Goal: Task Accomplishment & Management: Manage account settings

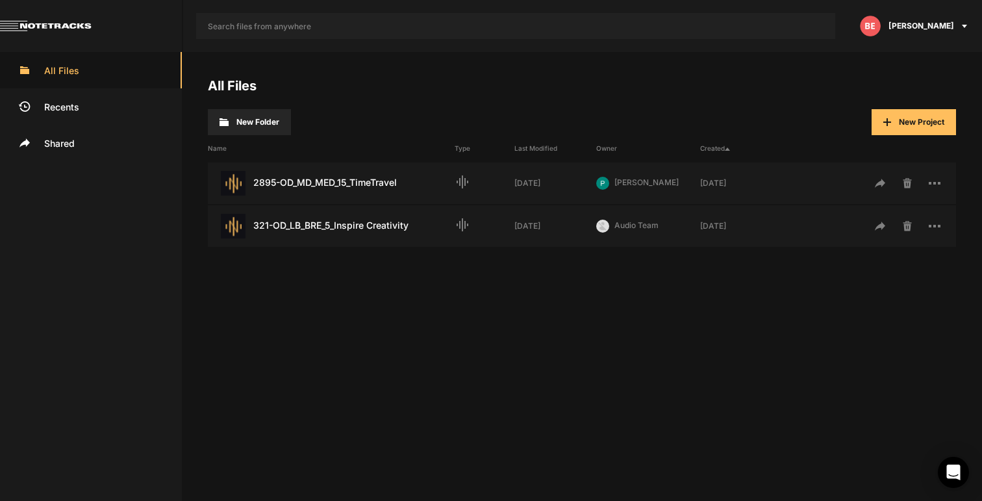
click at [66, 105] on li "Recents" at bounding box center [91, 106] width 182 height 36
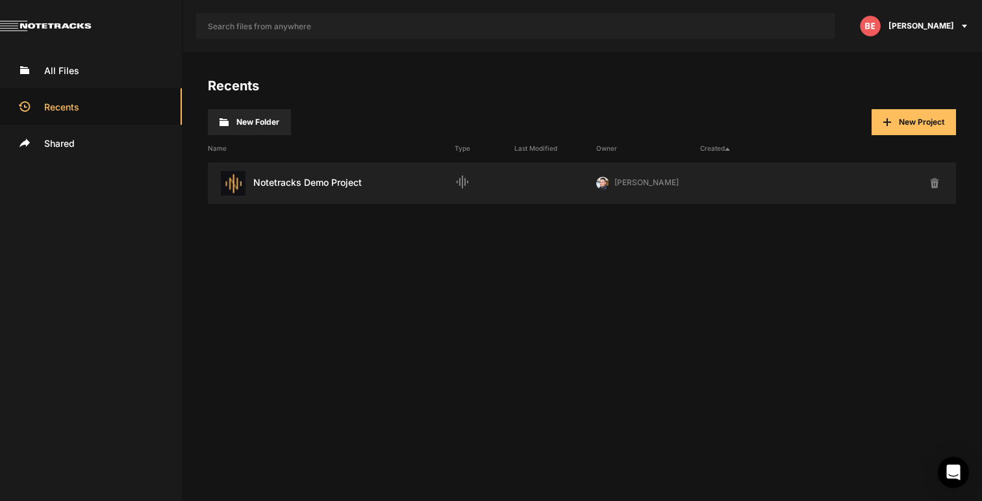
click at [53, 146] on li "Shared" at bounding box center [91, 143] width 182 height 36
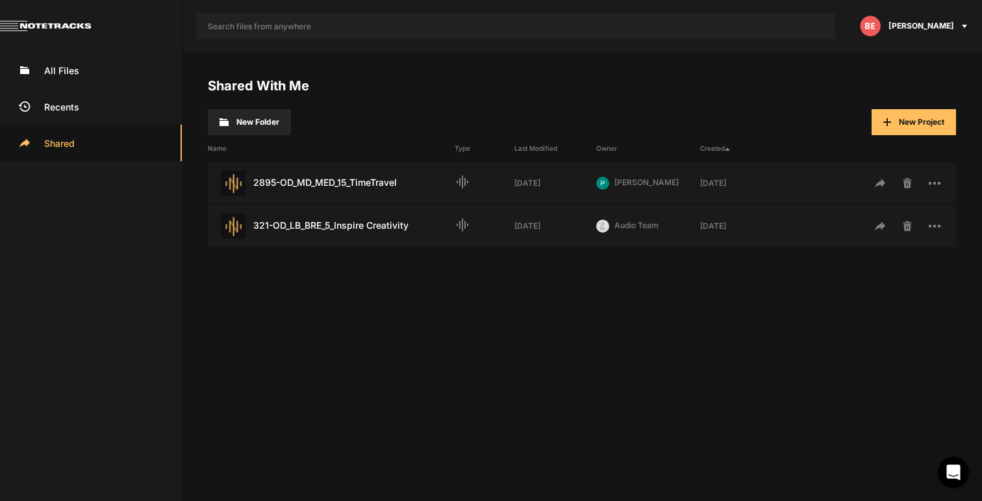
click at [77, 73] on li "All Files" at bounding box center [91, 70] width 182 height 36
click at [949, 27] on span "[PERSON_NAME]" at bounding box center [922, 26] width 66 height 12
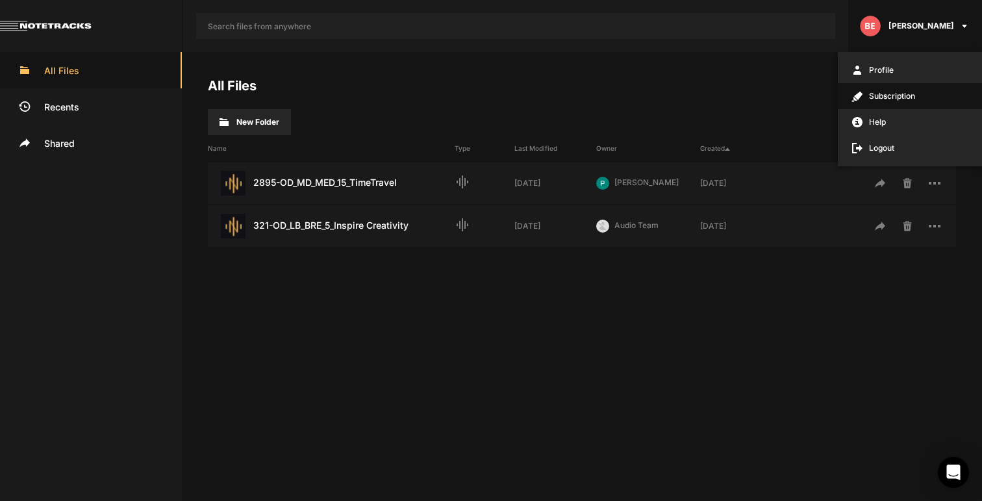
click at [897, 88] on span "Subscription" at bounding box center [910, 96] width 144 height 26
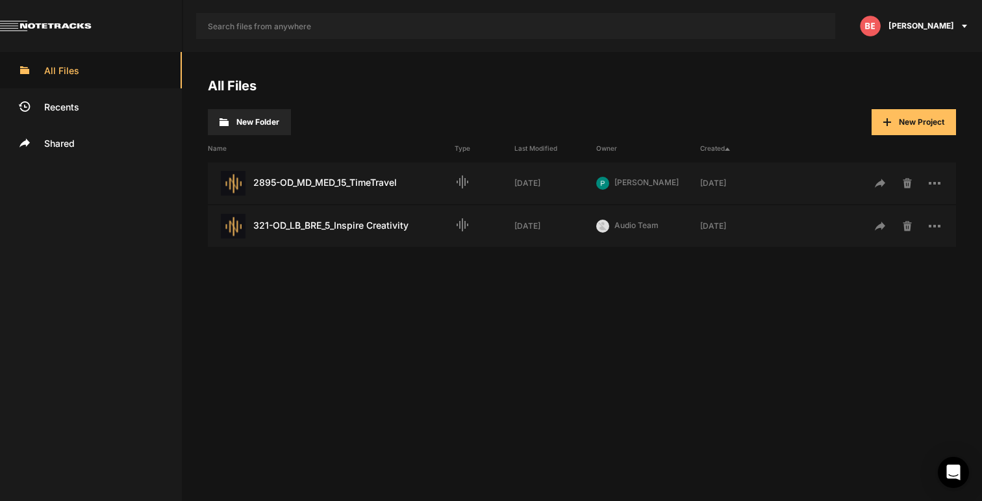
click at [903, 29] on span "[PERSON_NAME]" at bounding box center [922, 26] width 66 height 12
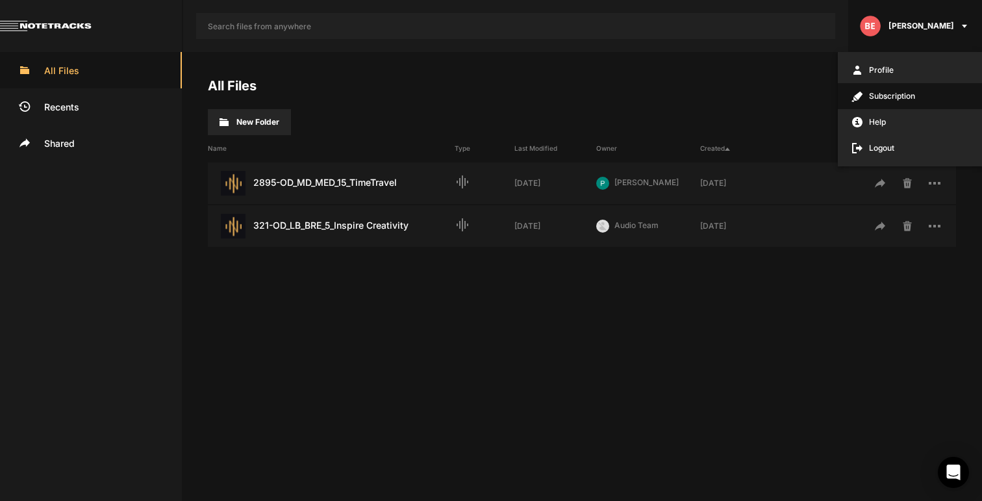
click at [892, 103] on span "Subscription" at bounding box center [910, 96] width 144 height 26
